Goal: Check status: Check status

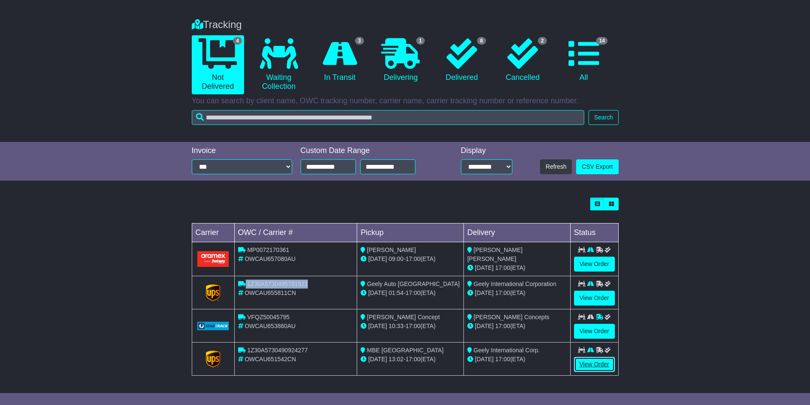
click at [599, 364] on link "View Order" at bounding box center [594, 364] width 41 height 15
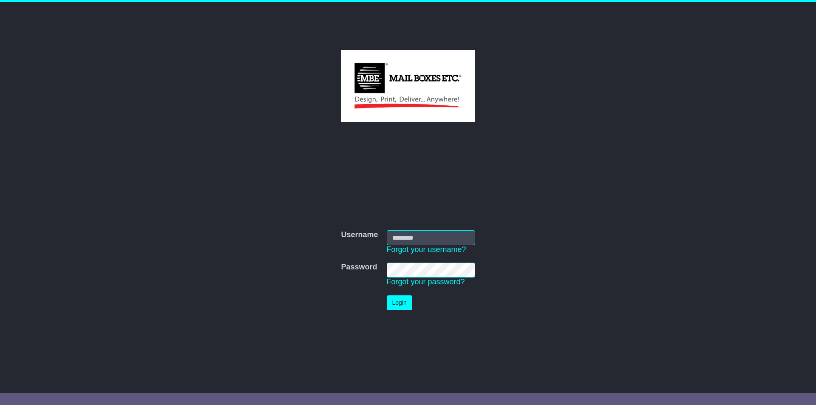
type input "**********"
click at [403, 305] on button "Login" at bounding box center [400, 303] width 26 height 15
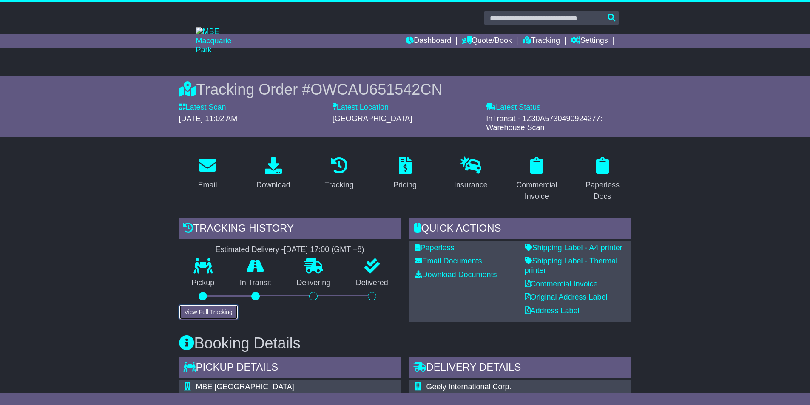
click at [208, 309] on button "View Full Tracking" at bounding box center [208, 312] width 59 height 15
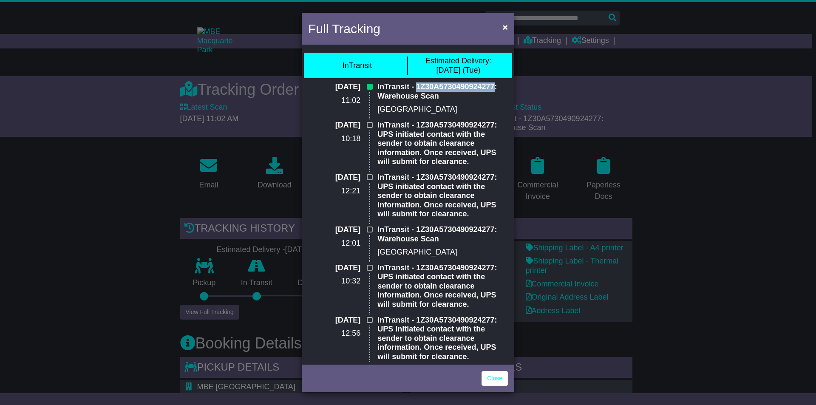
drag, startPoint x: 494, startPoint y: 84, endPoint x: 414, endPoint y: 86, distance: 80.4
click at [414, 86] on p "InTransit - 1Z30A5730490924277: Warehouse Scan" at bounding box center [443, 91] width 131 height 18
copy p "1Z30A5730490924277"
click at [494, 377] on link "Close" at bounding box center [495, 378] width 26 height 15
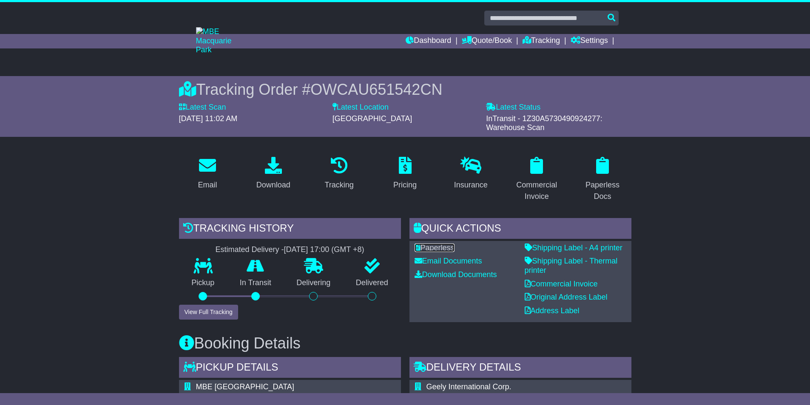
click at [436, 249] on link "Paperless" at bounding box center [435, 248] width 40 height 9
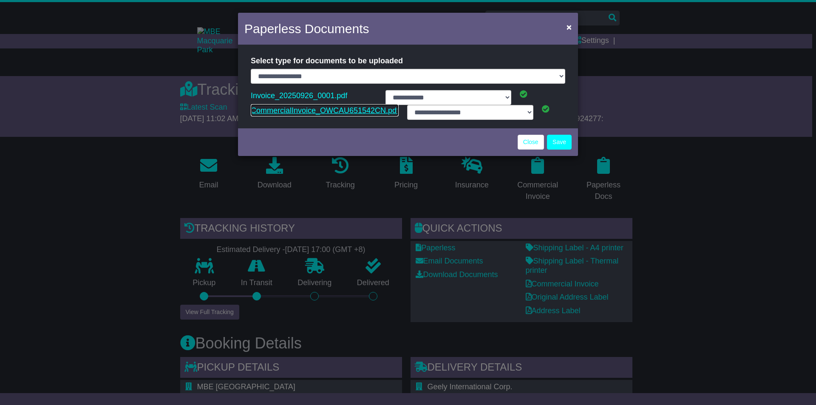
click at [302, 108] on link "CommercialInvoice_OWCAU651542CN.pdf" at bounding box center [325, 110] width 148 height 13
click at [569, 28] on span "×" at bounding box center [569, 27] width 5 height 10
